Goal: Task Accomplishment & Management: Manage account settings

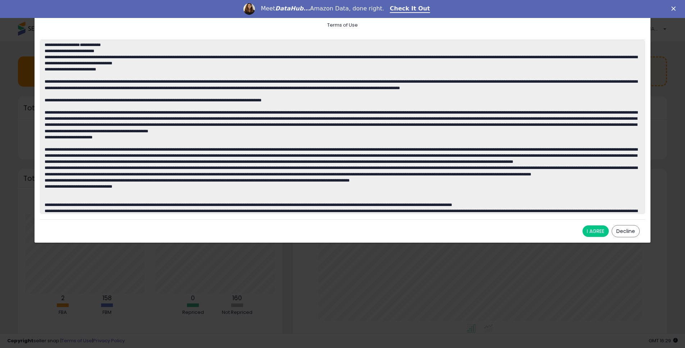
scroll to position [136, 360]
click at [594, 233] on button "I AGREE" at bounding box center [596, 232] width 26 height 12
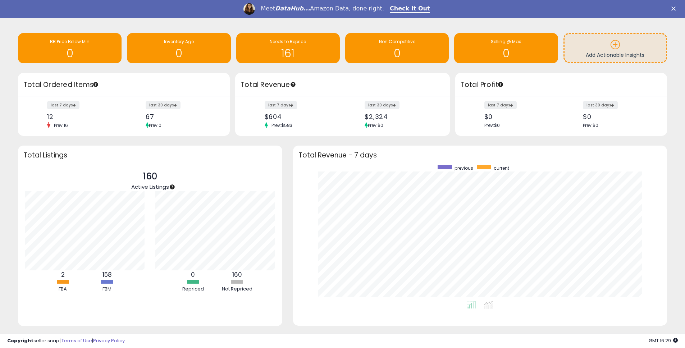
scroll to position [29, 0]
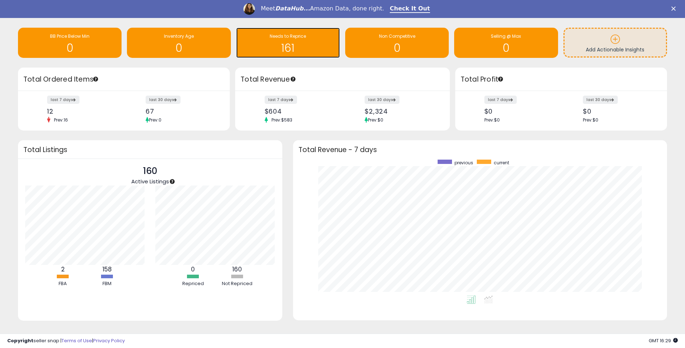
click at [298, 41] on div "161" at bounding box center [288, 43] width 96 height 21
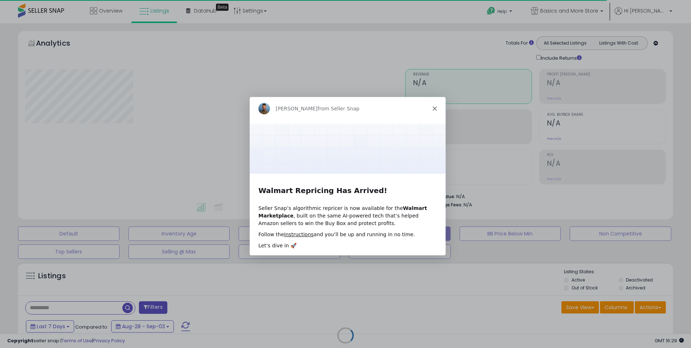
select select "**"
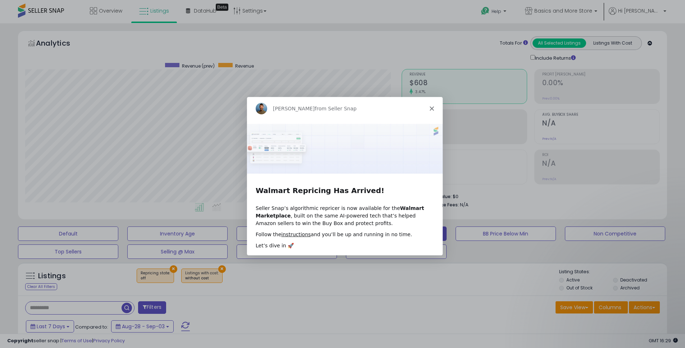
scroll to position [148, 377]
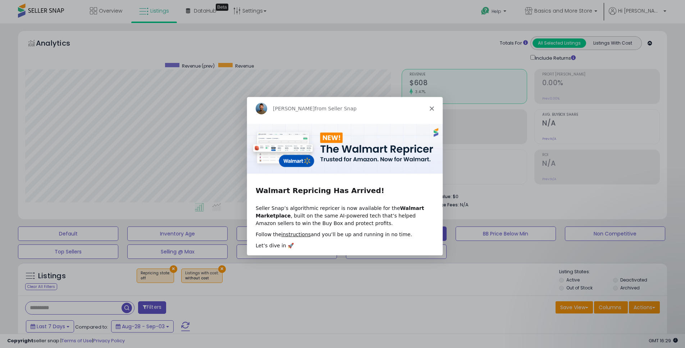
click at [430, 107] on icon "Close" at bounding box center [431, 108] width 4 height 4
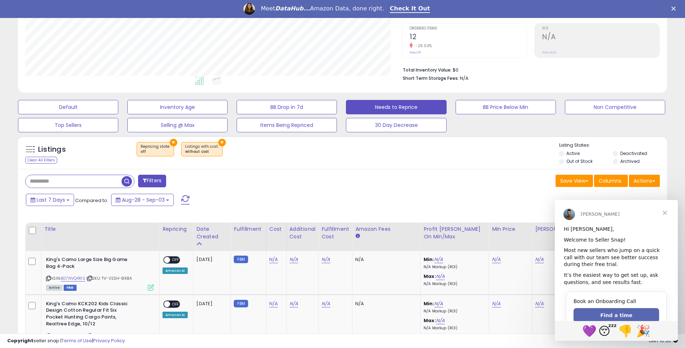
scroll to position [19, 0]
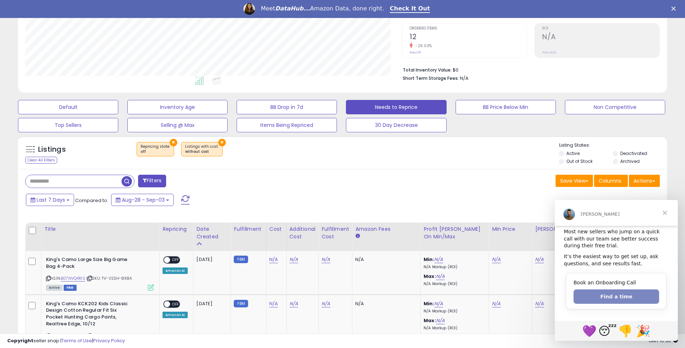
click at [622, 295] on button "Find a time" at bounding box center [617, 297] width 86 height 14
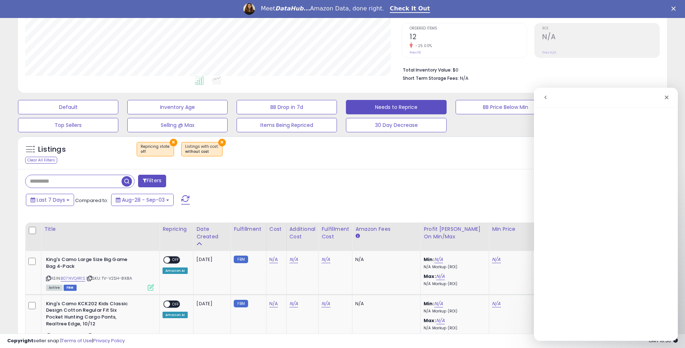
scroll to position [0, 0]
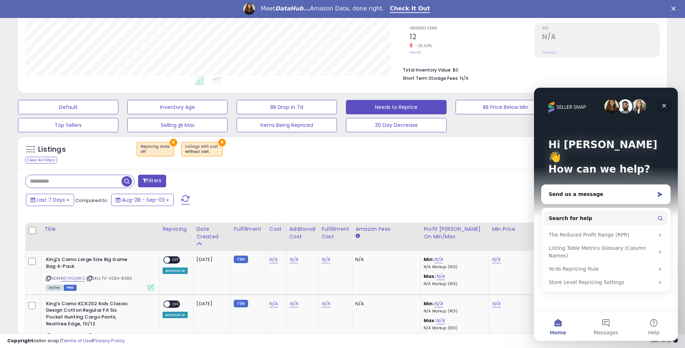
click at [666, 107] on icon "Close" at bounding box center [665, 106] width 6 height 6
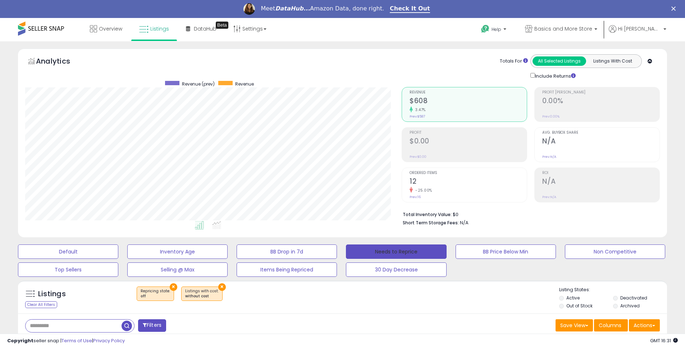
click at [415, 249] on button "Needs to Reprice" at bounding box center [396, 252] width 100 height 14
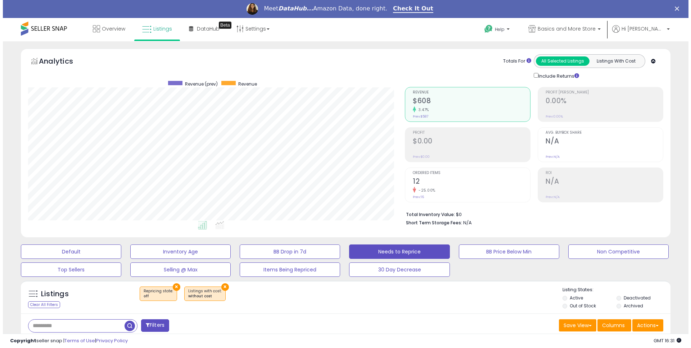
scroll to position [148, 377]
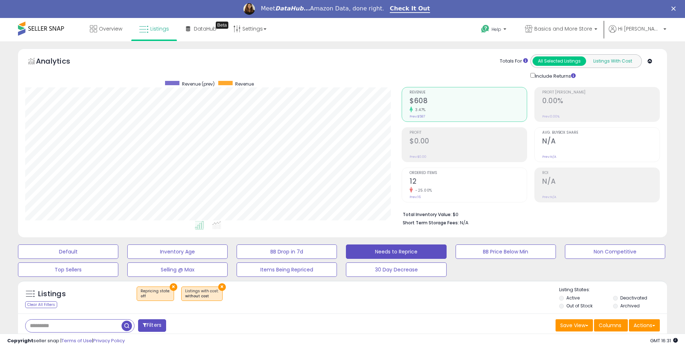
click at [603, 61] on button "Listings With Cost" at bounding box center [613, 60] width 54 height 9
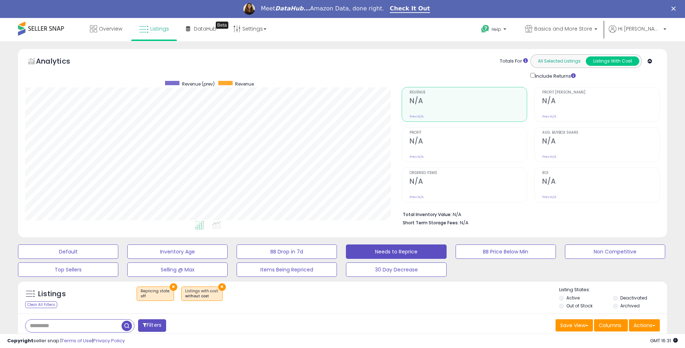
click at [562, 62] on button "All Selected Listings" at bounding box center [560, 60] width 54 height 9
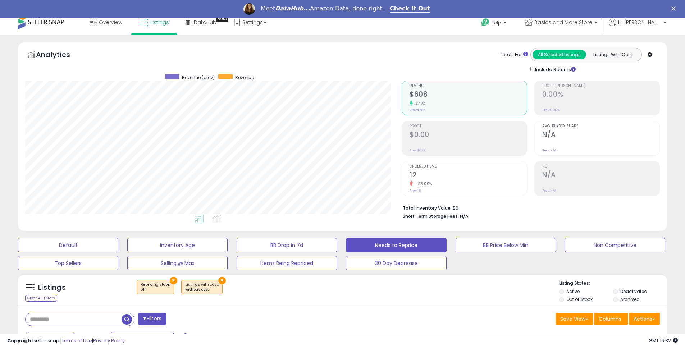
scroll to position [0, 0]
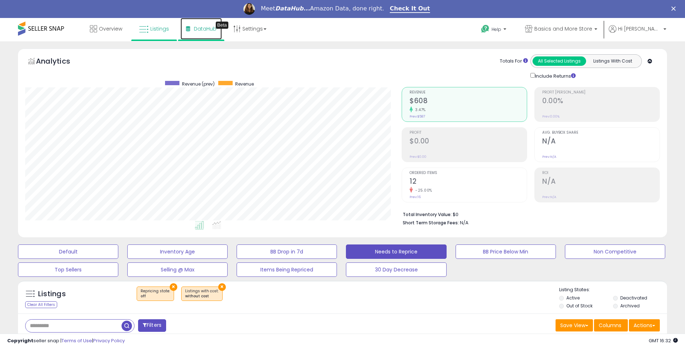
click at [203, 29] on span "DataHub" at bounding box center [205, 28] width 23 height 7
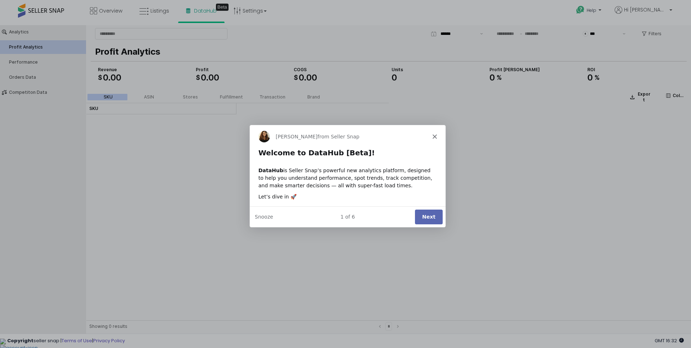
click at [425, 217] on button "Next" at bounding box center [428, 216] width 28 height 15
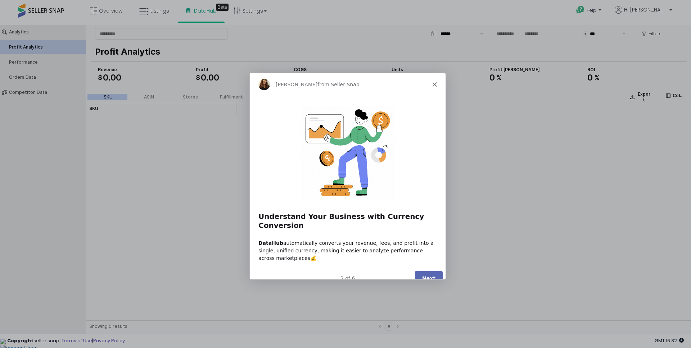
click at [431, 271] on button "Next" at bounding box center [428, 278] width 28 height 15
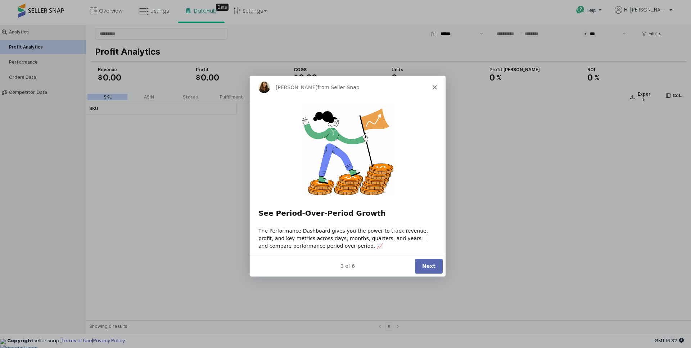
click at [432, 269] on button "Next" at bounding box center [428, 266] width 28 height 15
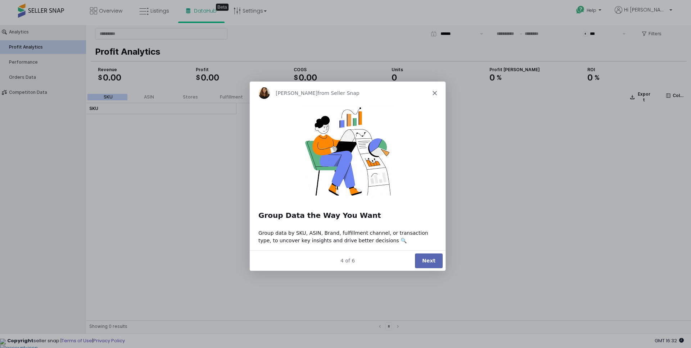
click at [431, 260] on button "Next" at bounding box center [428, 260] width 28 height 15
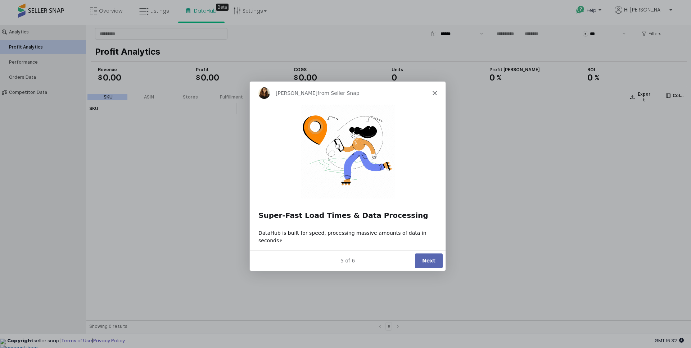
click at [426, 262] on button "Next" at bounding box center [428, 260] width 28 height 15
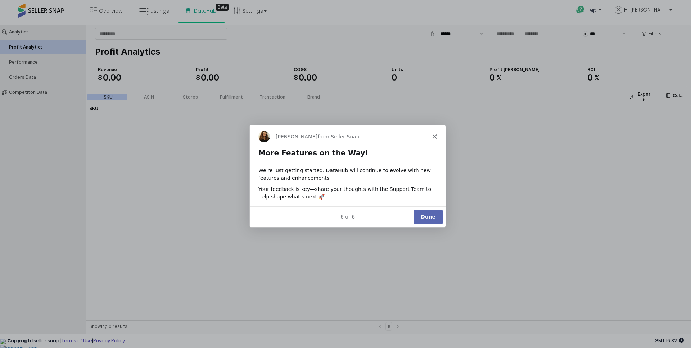
click at [428, 214] on button "Done" at bounding box center [427, 216] width 29 height 15
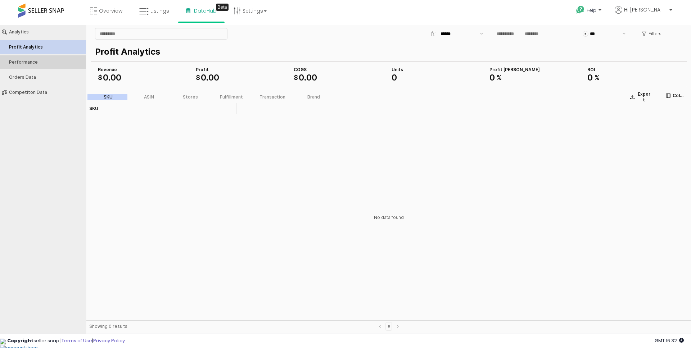
click at [45, 64] on div "Performance" at bounding box center [46, 62] width 75 height 5
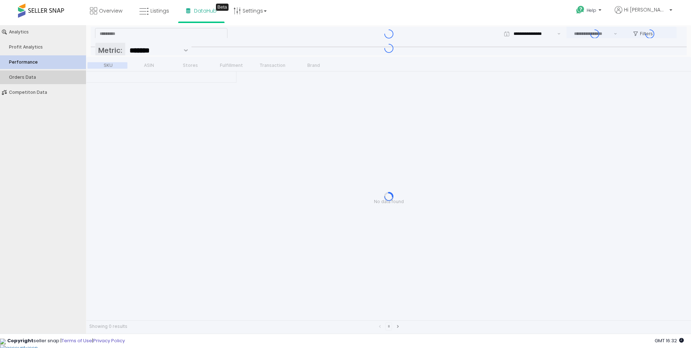
type input "***"
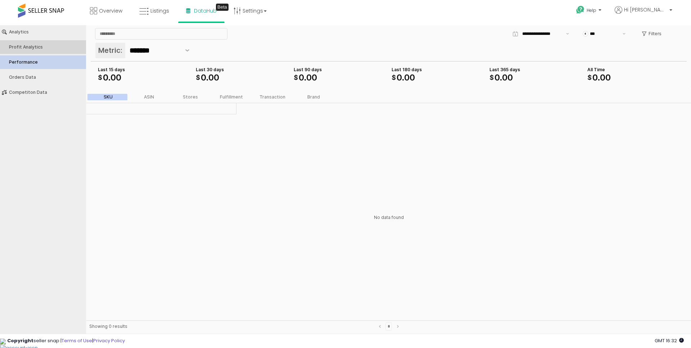
click at [39, 50] on button "Profit Analytics" at bounding box center [42, 47] width 91 height 14
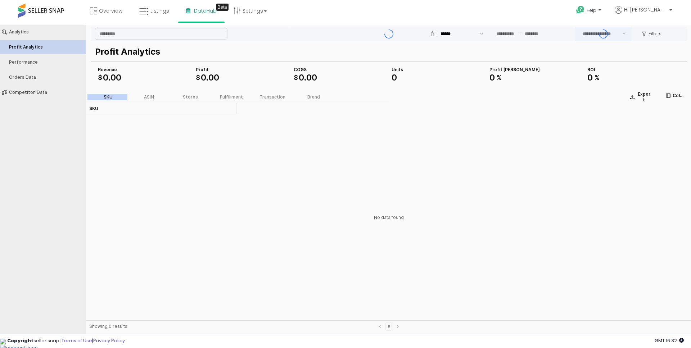
type input "***"
click at [104, 13] on span "Overview" at bounding box center [110, 10] width 23 height 7
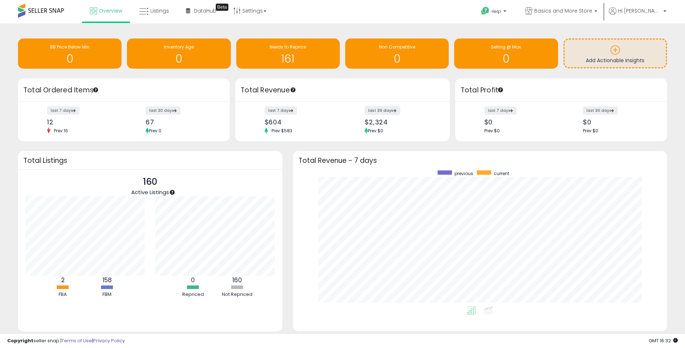
click at [389, 111] on label "last 30 days" at bounding box center [383, 110] width 36 height 9
click at [143, 11] on icon at bounding box center [143, 11] width 9 height 9
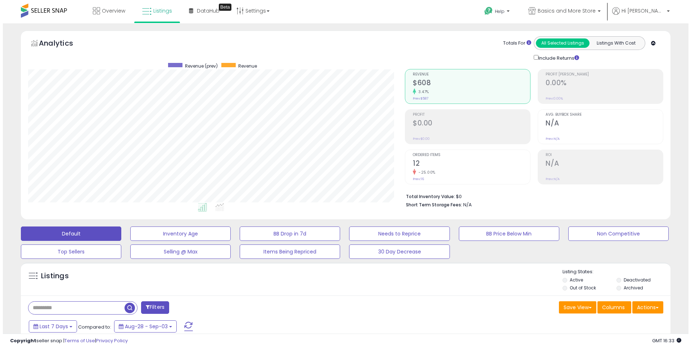
scroll to position [148, 377]
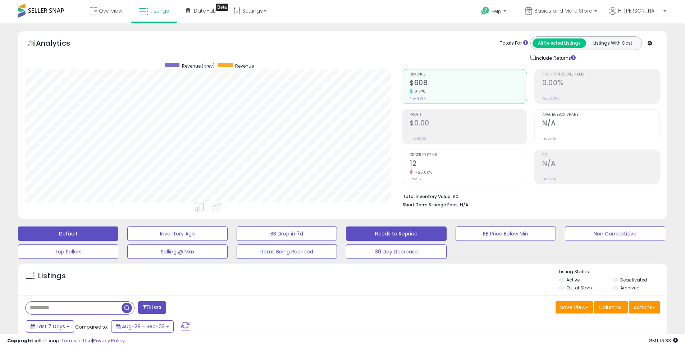
click at [395, 233] on button "Needs to Reprice" at bounding box center [396, 234] width 100 height 14
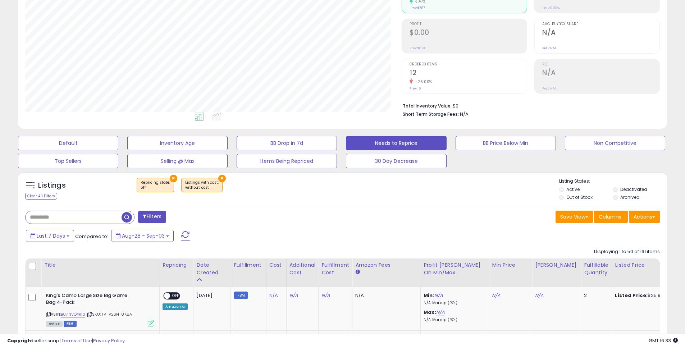
scroll to position [120, 0]
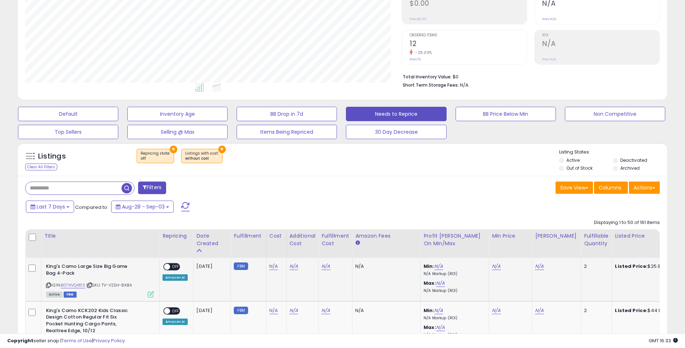
click at [174, 268] on span "OFF" at bounding box center [176, 267] width 12 height 6
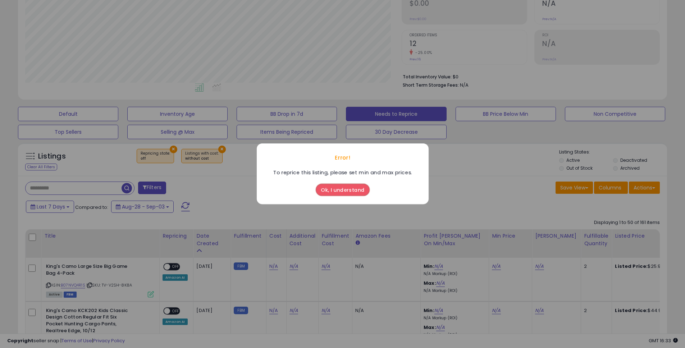
click at [364, 192] on button "Ok, I understand" at bounding box center [343, 190] width 54 height 12
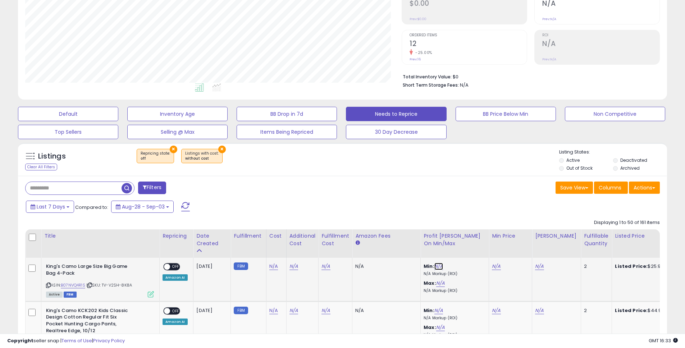
click at [435, 266] on link "N/A" at bounding box center [439, 266] width 9 height 7
click at [478, 247] on icon "button" at bounding box center [476, 248] width 4 height 4
click at [450, 194] on div "Save View Save As New View Columns Actions Import" at bounding box center [504, 189] width 323 height 14
click at [103, 136] on button "Top Sellers" at bounding box center [68, 132] width 100 height 14
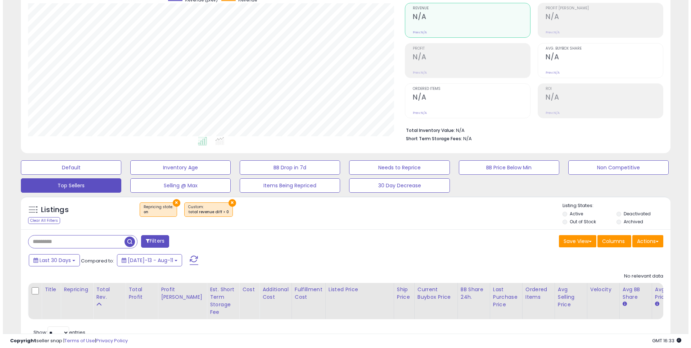
scroll to position [52, 0]
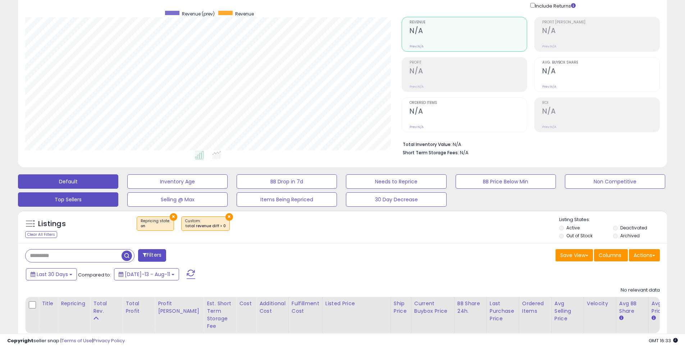
click at [88, 183] on button "Default" at bounding box center [68, 181] width 100 height 14
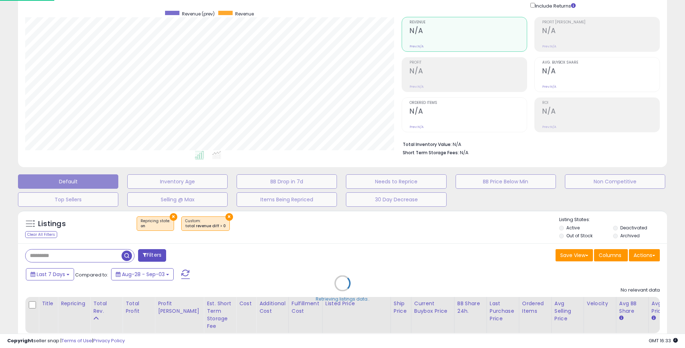
scroll to position [148, 380]
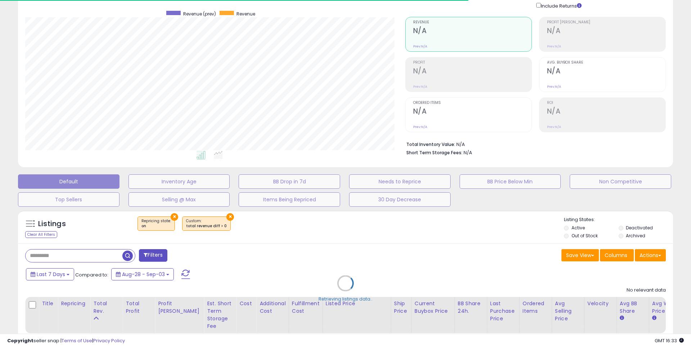
select select "**"
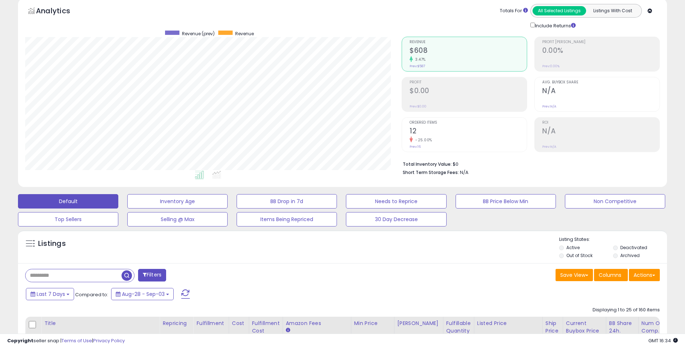
scroll to position [0, 0]
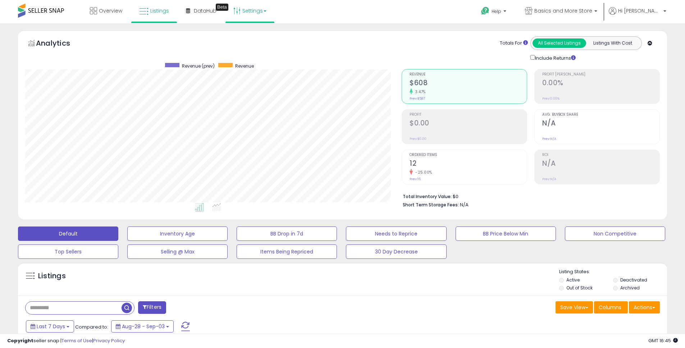
click at [261, 11] on link "Settings" at bounding box center [250, 11] width 44 height 22
click at [351, 14] on div "Overview Listings Beta" at bounding box center [221, 15] width 453 height 31
click at [237, 10] on icon at bounding box center [236, 10] width 7 height 7
click at [245, 37] on link "Store settings" at bounding box center [251, 36] width 32 height 7
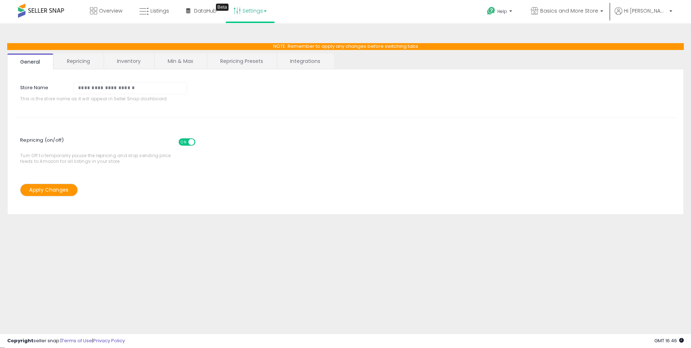
click at [255, 62] on link "Repricing Presets" at bounding box center [241, 61] width 69 height 15
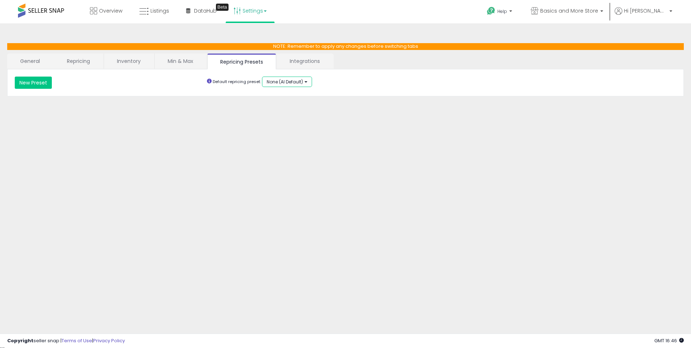
click at [306, 85] on button "None (AI Default)" at bounding box center [287, 82] width 50 height 10
click at [384, 83] on div "**********" at bounding box center [345, 83] width 672 height 12
click at [39, 86] on button "New Preset" at bounding box center [33, 83] width 37 height 12
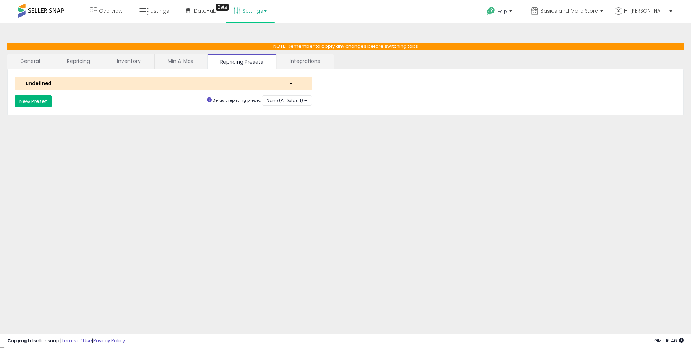
select select "*********"
click at [305, 101] on button "None (AI Default)" at bounding box center [287, 100] width 50 height 10
click at [356, 105] on div "**********" at bounding box center [345, 101] width 672 height 12
click at [291, 84] on span "button" at bounding box center [290, 83] width 3 height 1
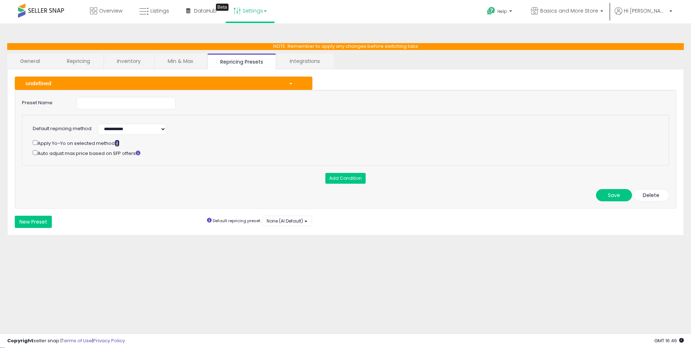
click at [119, 143] on icon at bounding box center [117, 143] width 5 height 5
click at [313, 31] on div "**********" at bounding box center [346, 180] width 684 height 299
click at [170, 58] on link "Min & Max" at bounding box center [180, 61] width 51 height 15
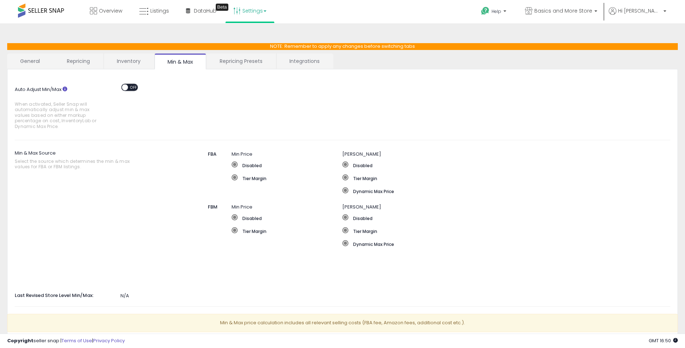
click at [133, 89] on span "OFF" at bounding box center [134, 87] width 12 height 6
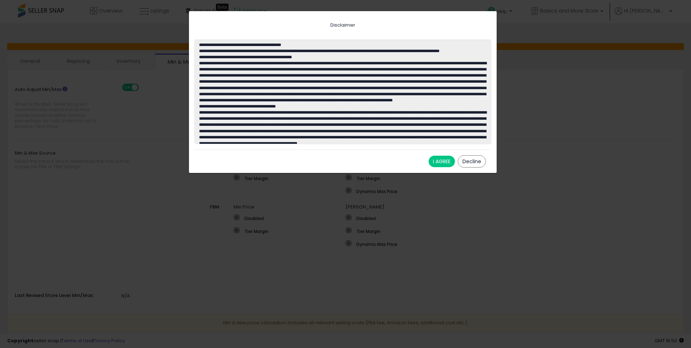
click at [440, 162] on button "I AGREE" at bounding box center [441, 162] width 26 height 12
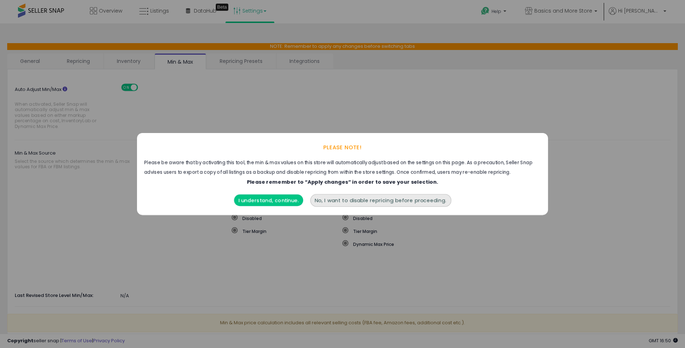
drag, startPoint x: 273, startPoint y: 199, endPoint x: 384, endPoint y: 198, distance: 110.8
click at [384, 198] on div "I understand, continue. No, I want to disable repricing before proceeding." at bounding box center [342, 201] width 411 height 28
click at [405, 203] on button "No, I want to disable repricing before proceeding." at bounding box center [380, 200] width 141 height 13
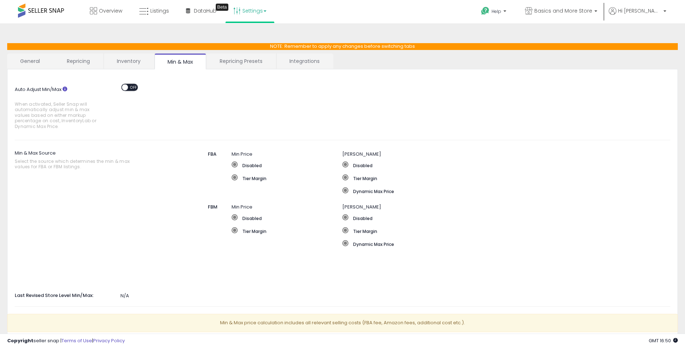
click at [264, 96] on div "Auto Adjust Min/Max When activated, Seller Snap will automatically adjust min &…" at bounding box center [342, 105] width 667 height 56
click at [137, 66] on link "Inventory" at bounding box center [129, 61] width 50 height 15
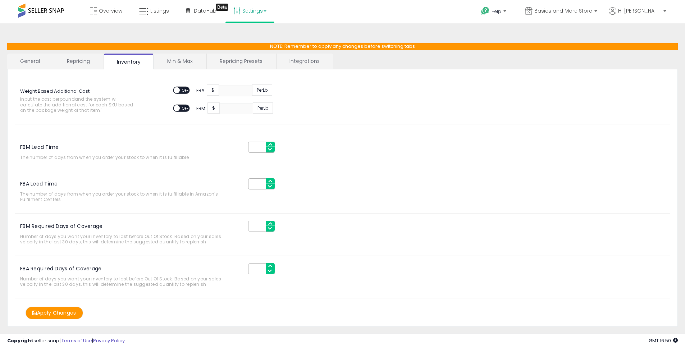
click at [78, 66] on link "Repricing" at bounding box center [78, 61] width 49 height 15
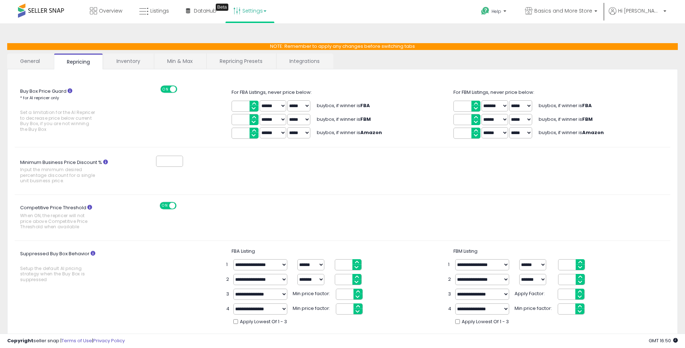
click at [37, 63] on link "General" at bounding box center [30, 61] width 46 height 15
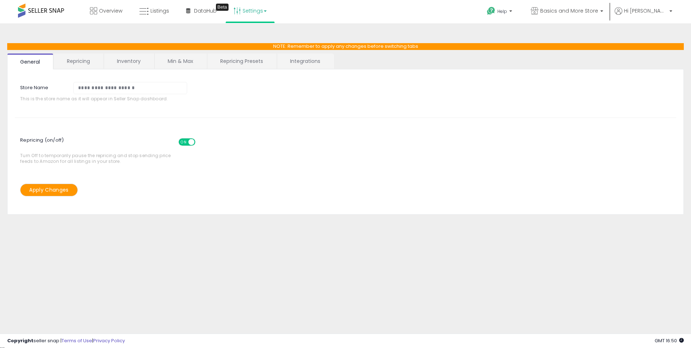
click at [309, 63] on link "Integrations" at bounding box center [305, 61] width 56 height 15
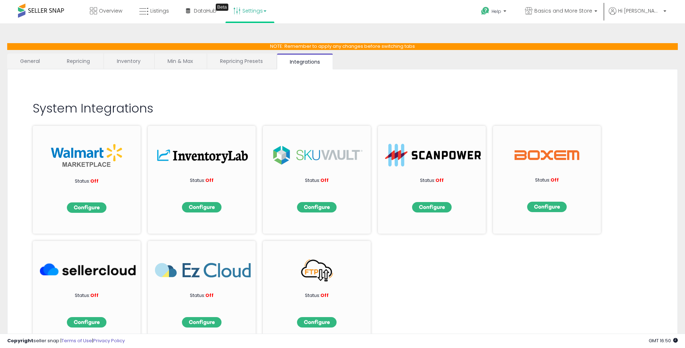
click at [37, 62] on link "General" at bounding box center [30, 61] width 46 height 15
